Goal: Check status: Check status

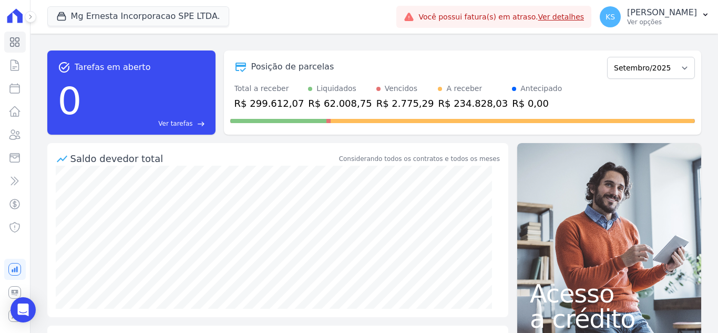
scroll to position [53, 0]
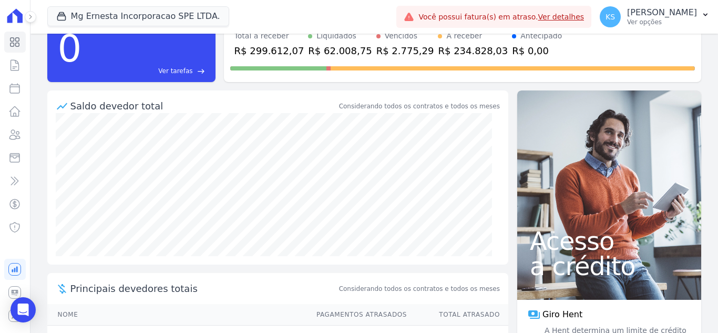
click at [584, 17] on link "Ver detalhes" at bounding box center [561, 17] width 46 height 8
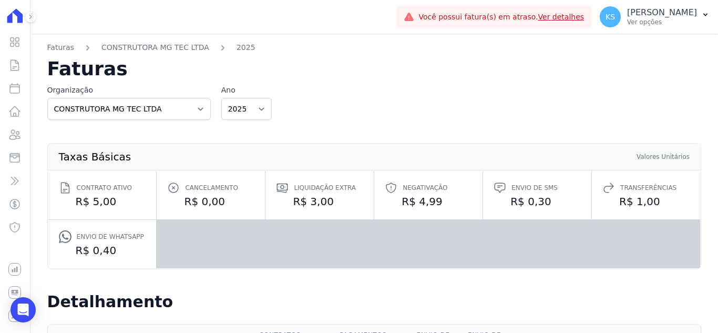
drag, startPoint x: 30, startPoint y: 19, endPoint x: 30, endPoint y: 27, distance: 7.9
click at [30, 19] on icon at bounding box center [30, 17] width 6 height 6
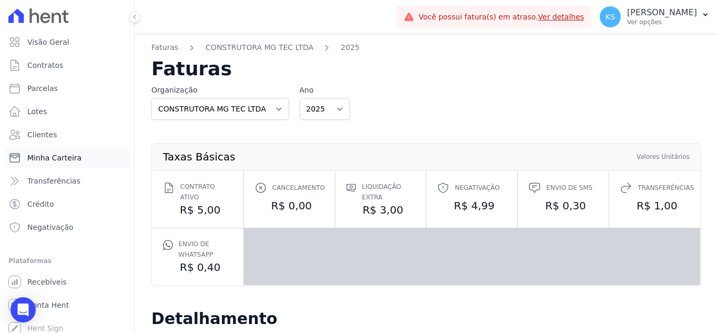
click at [55, 155] on span "Minha Carteira" at bounding box center [54, 157] width 54 height 11
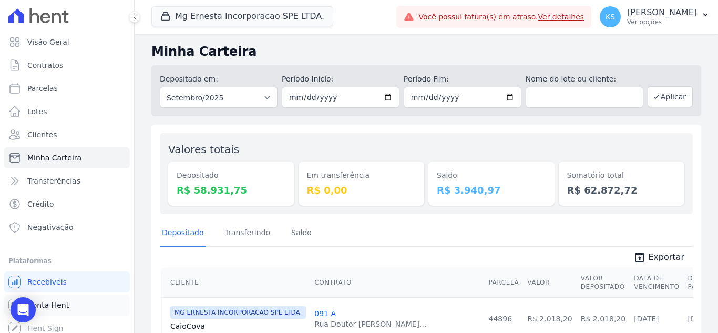
click at [50, 306] on span "Conta Hent" at bounding box center [48, 305] width 42 height 11
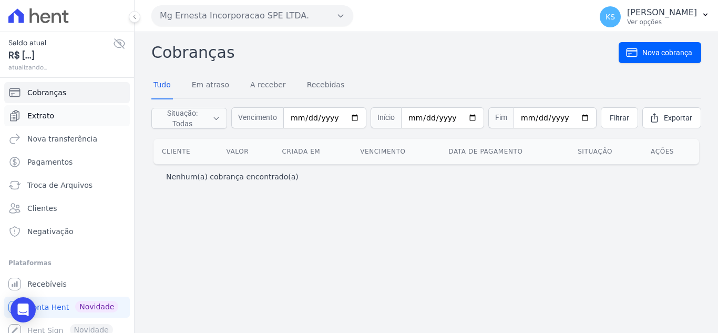
click at [44, 116] on span "Extrato" at bounding box center [40, 115] width 27 height 11
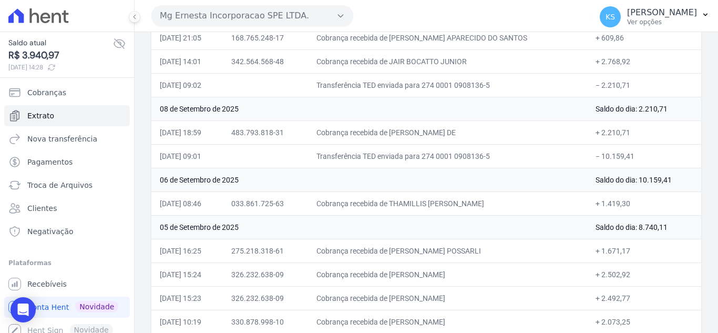
scroll to position [578, 0]
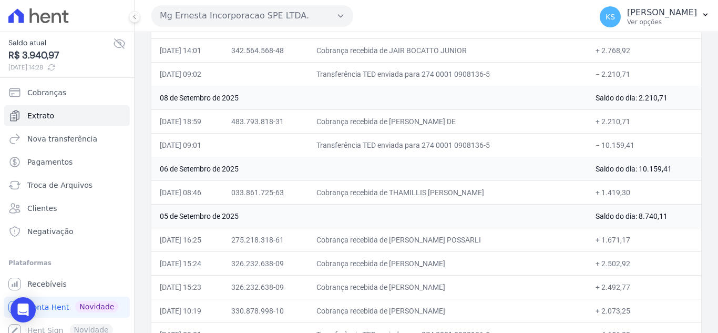
click at [424, 102] on td "08 de Setembro de 2025" at bounding box center [369, 98] width 436 height 24
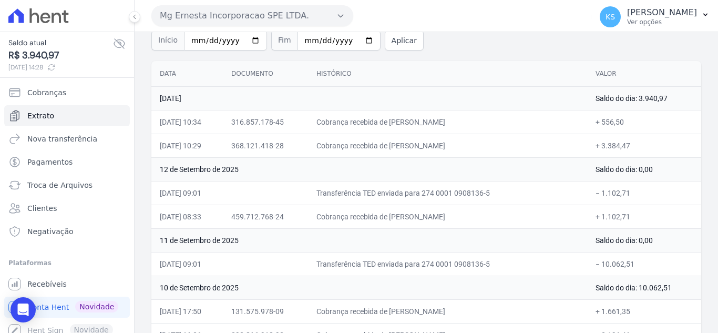
scroll to position [0, 0]
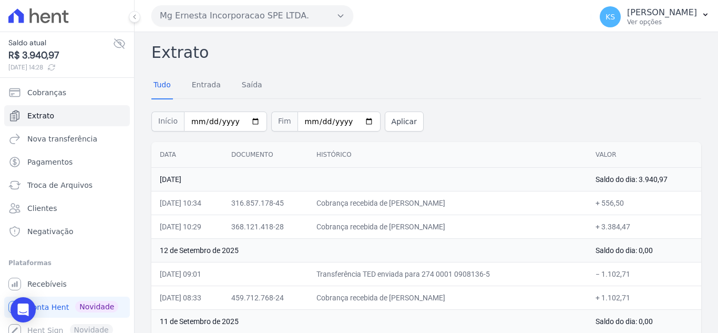
drag, startPoint x: 634, startPoint y: 195, endPoint x: 158, endPoint y: 167, distance: 477.0
click at [223, 142] on th "Data" at bounding box center [186, 155] width 71 height 26
click at [247, 121] on input "[DATE]" at bounding box center [225, 121] width 83 height 20
click at [248, 120] on input "[DATE]" at bounding box center [225, 121] width 83 height 20
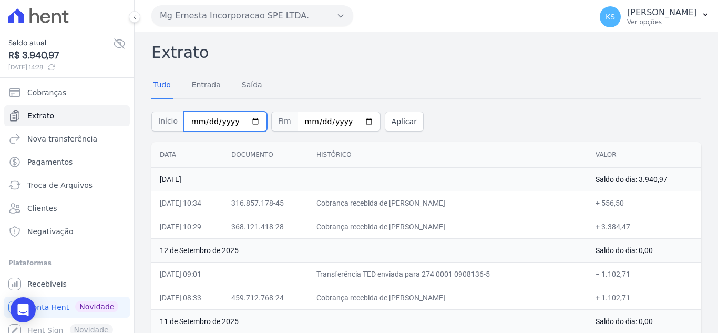
type input "[DATE]"
click at [388, 125] on button "Aplicar" at bounding box center [404, 121] width 39 height 20
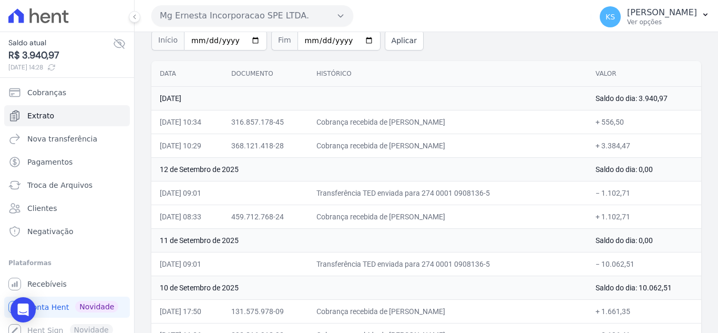
scroll to position [61, 0]
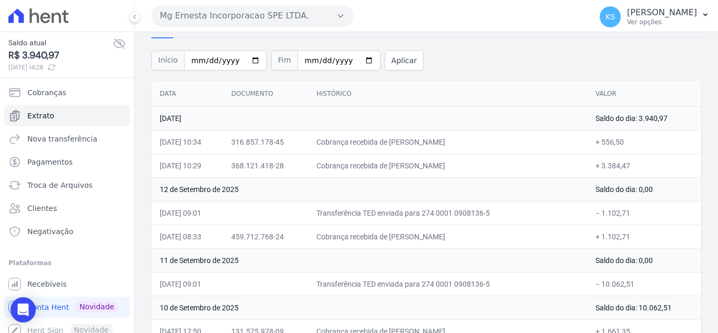
drag, startPoint x: 638, startPoint y: 313, endPoint x: 156, endPoint y: 123, distance: 517.7
copy tbody "74 lo Ipsumdol si 1949 Ametc ad eli: 2.128,77 37/45/5108, 81:73 781.319.415-23 …"
click at [399, 88] on th "Histórico" at bounding box center [447, 94] width 279 height 26
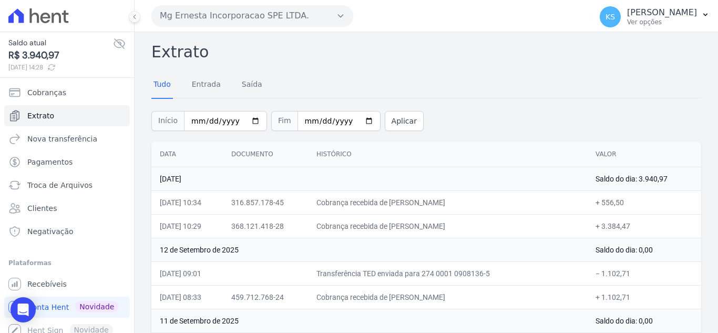
scroll to position [0, 0]
